Goal: Information Seeking & Learning: Understand process/instructions

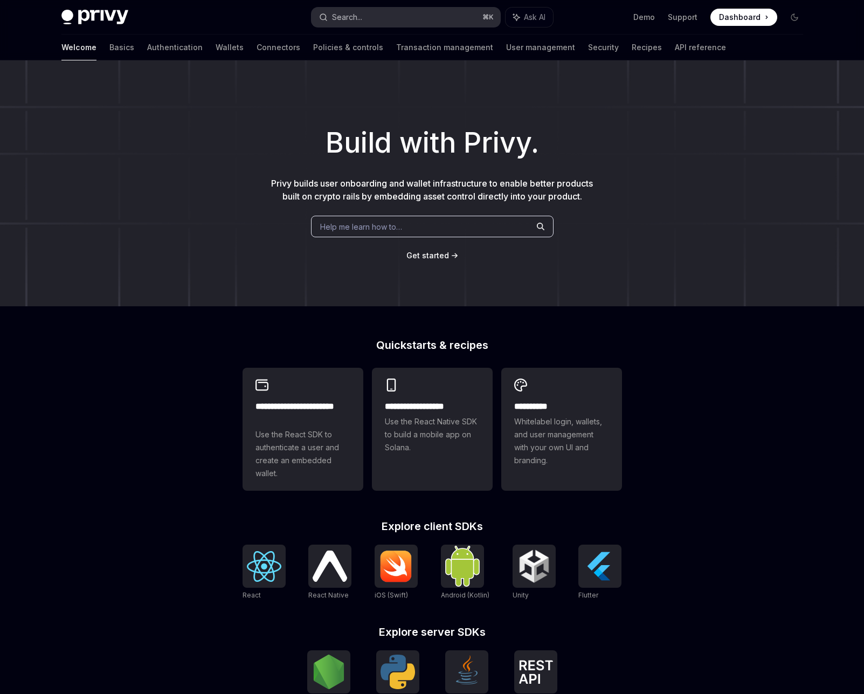
click at [411, 10] on button "Search... ⌘ K" at bounding box center [406, 17] width 189 height 19
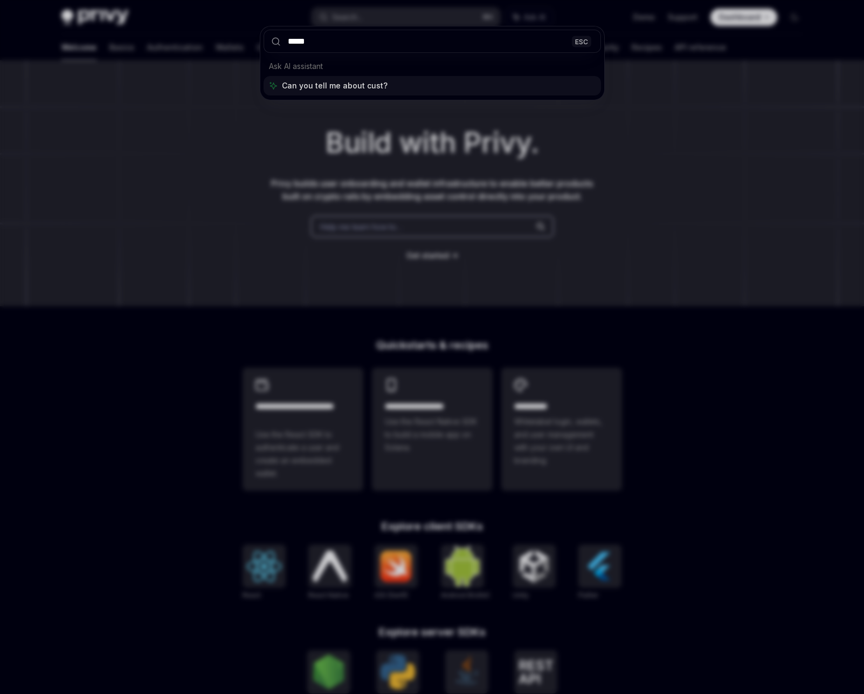
type input "******"
type textarea "*"
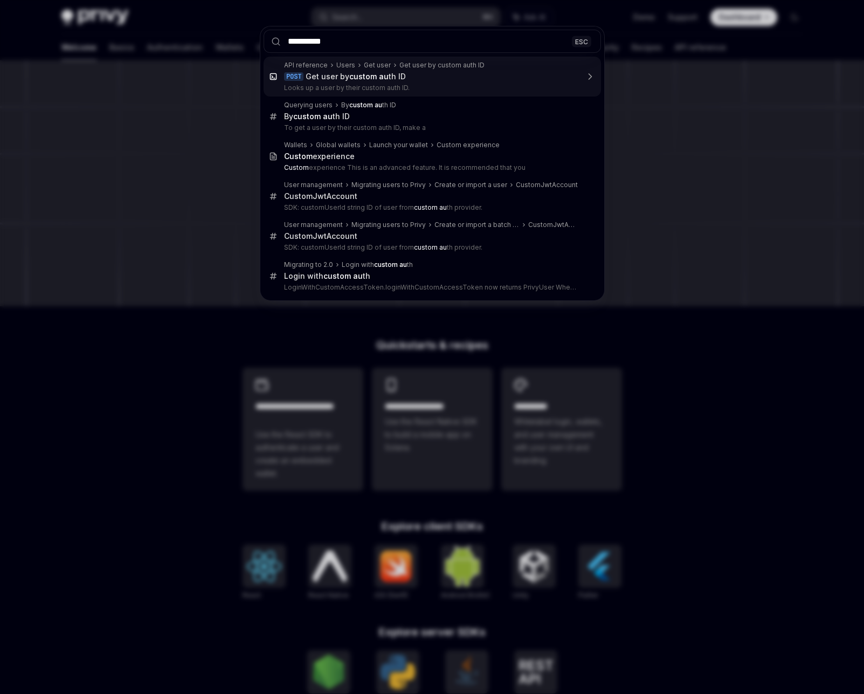
type input "**********"
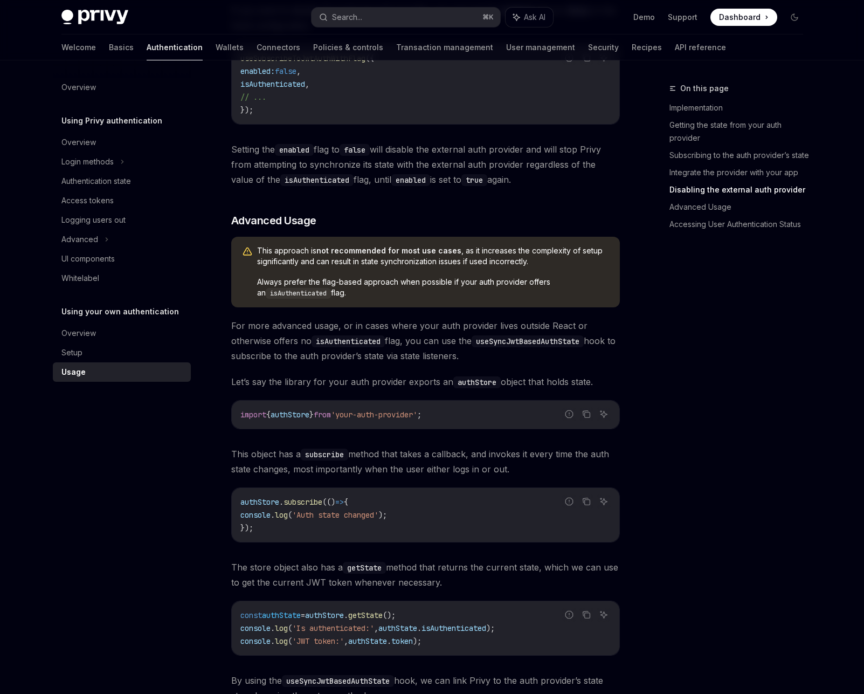
scroll to position [1199, 0]
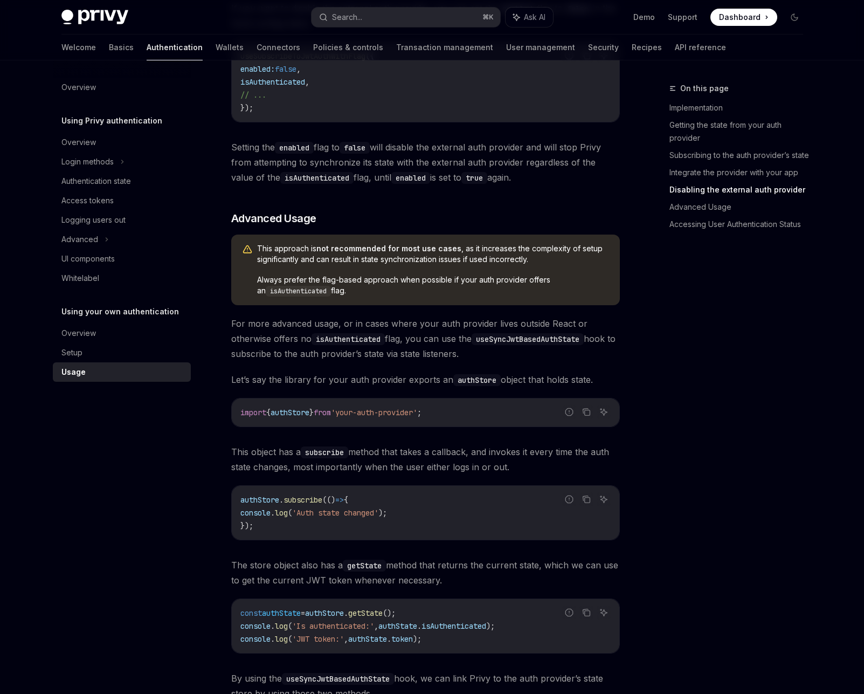
click at [369, 209] on div "​ Implementation To integrate JWT-based authentication with Privy in your React…" at bounding box center [425, 203] width 389 height 2365
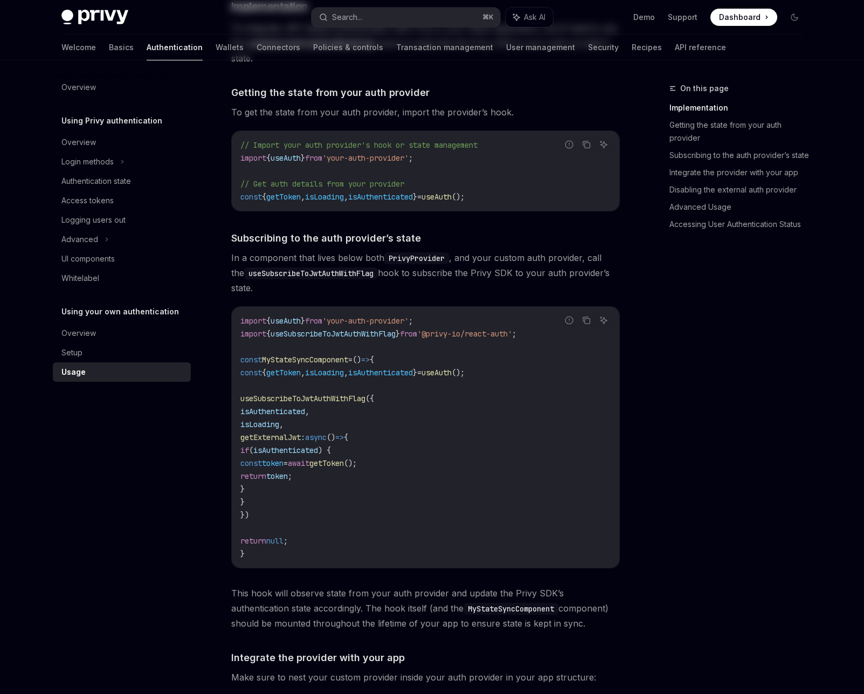
scroll to position [0, 0]
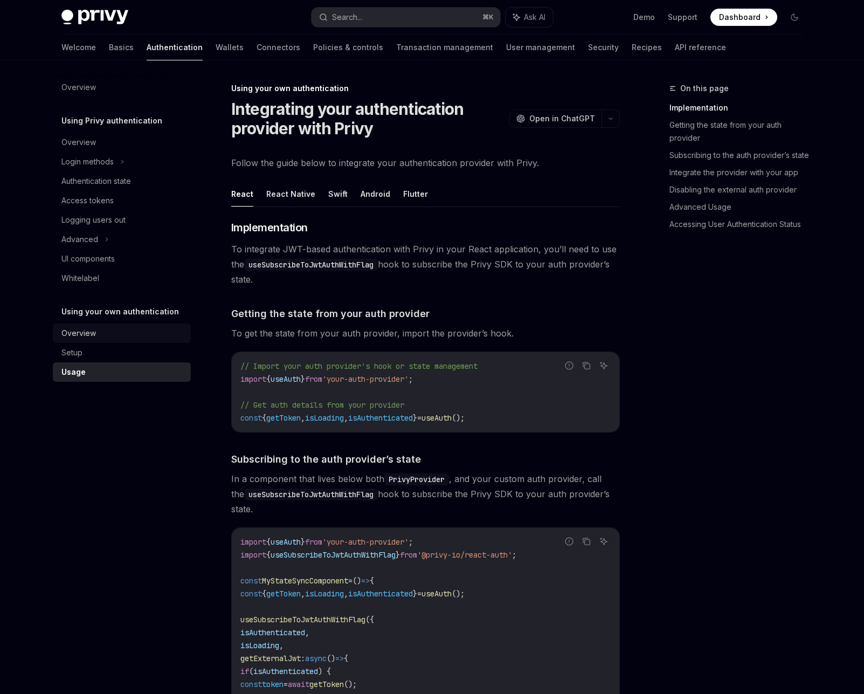
click at [80, 330] on div "Overview" at bounding box center [78, 333] width 35 height 13
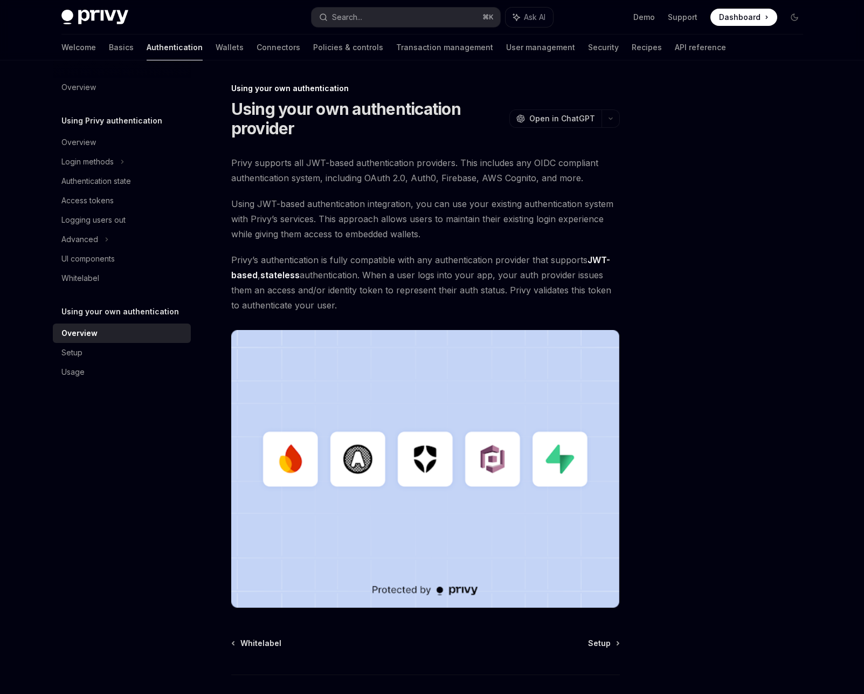
scroll to position [74, 0]
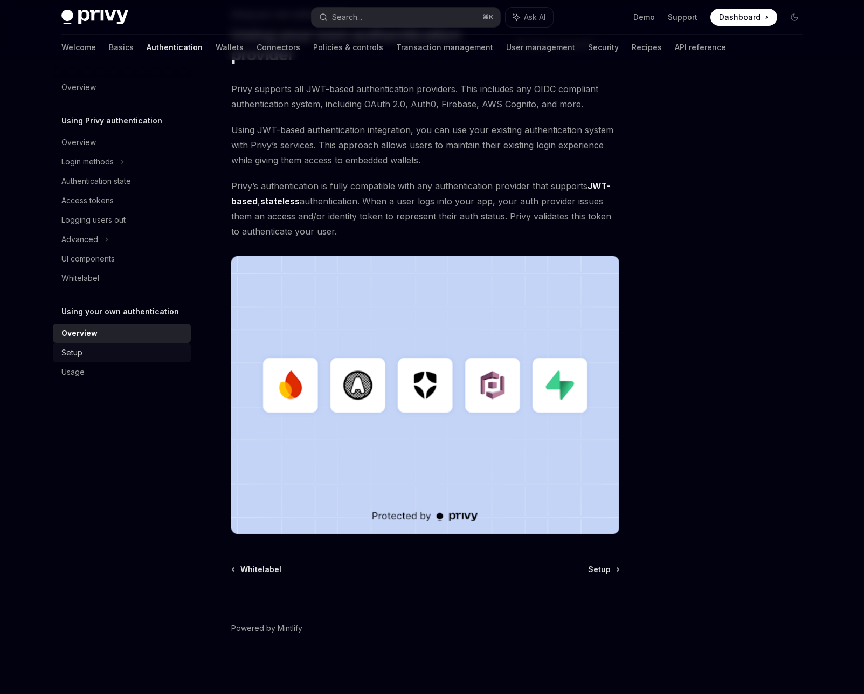
click at [83, 353] on div "Setup" at bounding box center [122, 352] width 123 height 13
type textarea "*"
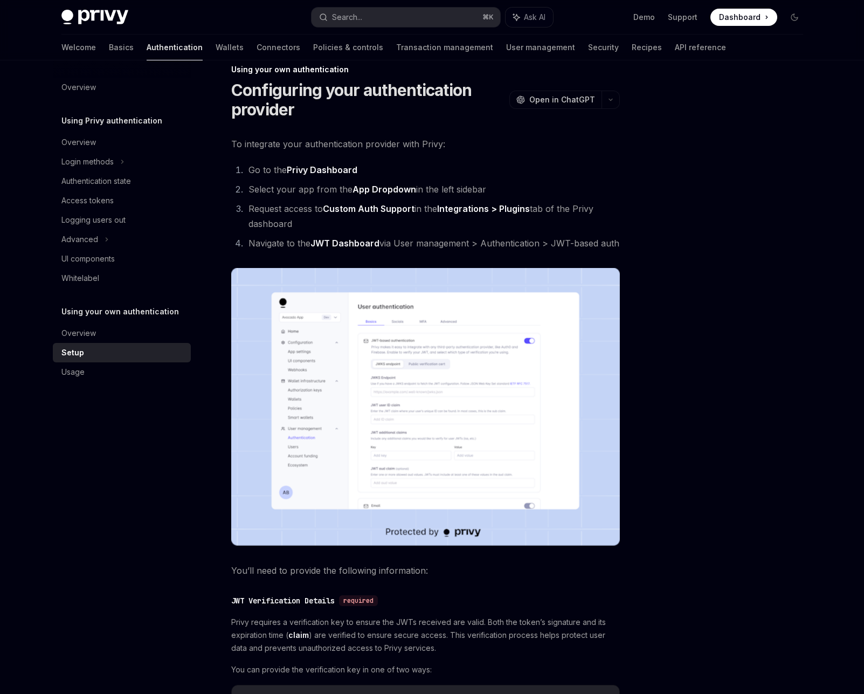
scroll to position [18, 0]
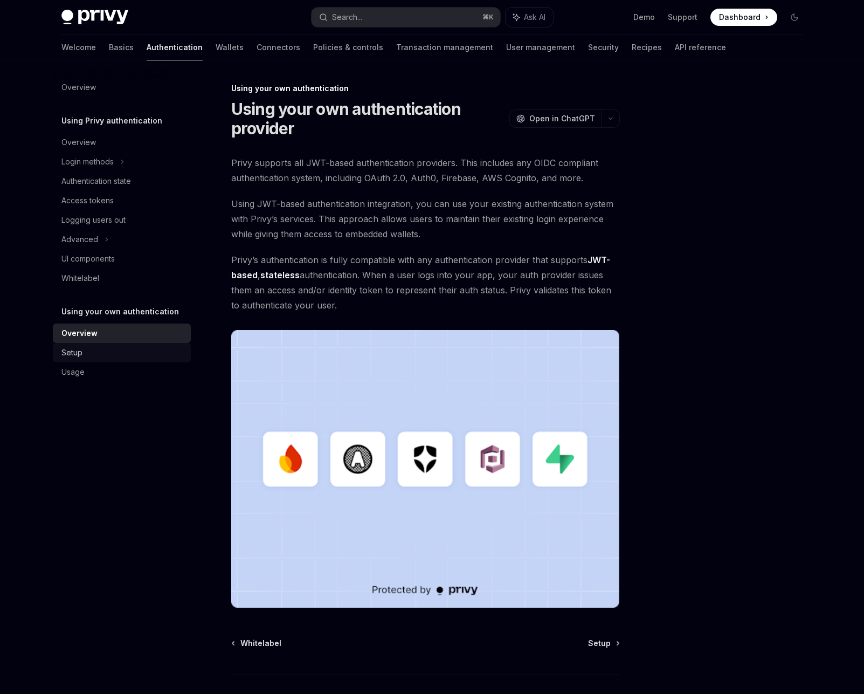
click at [76, 357] on div "Setup" at bounding box center [71, 352] width 21 height 13
type textarea "*"
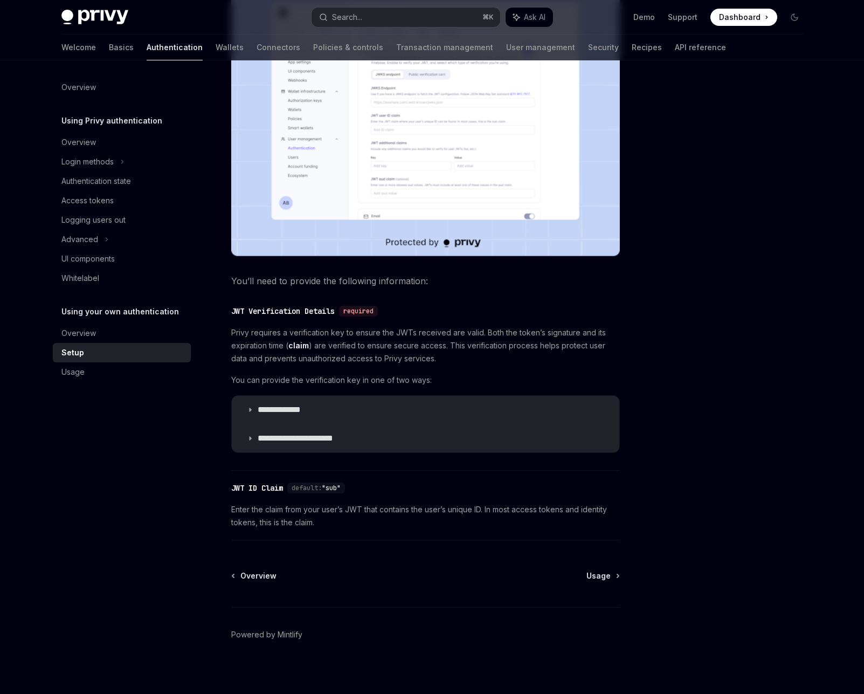
scroll to position [330, 0]
